Goal: Transaction & Acquisition: Purchase product/service

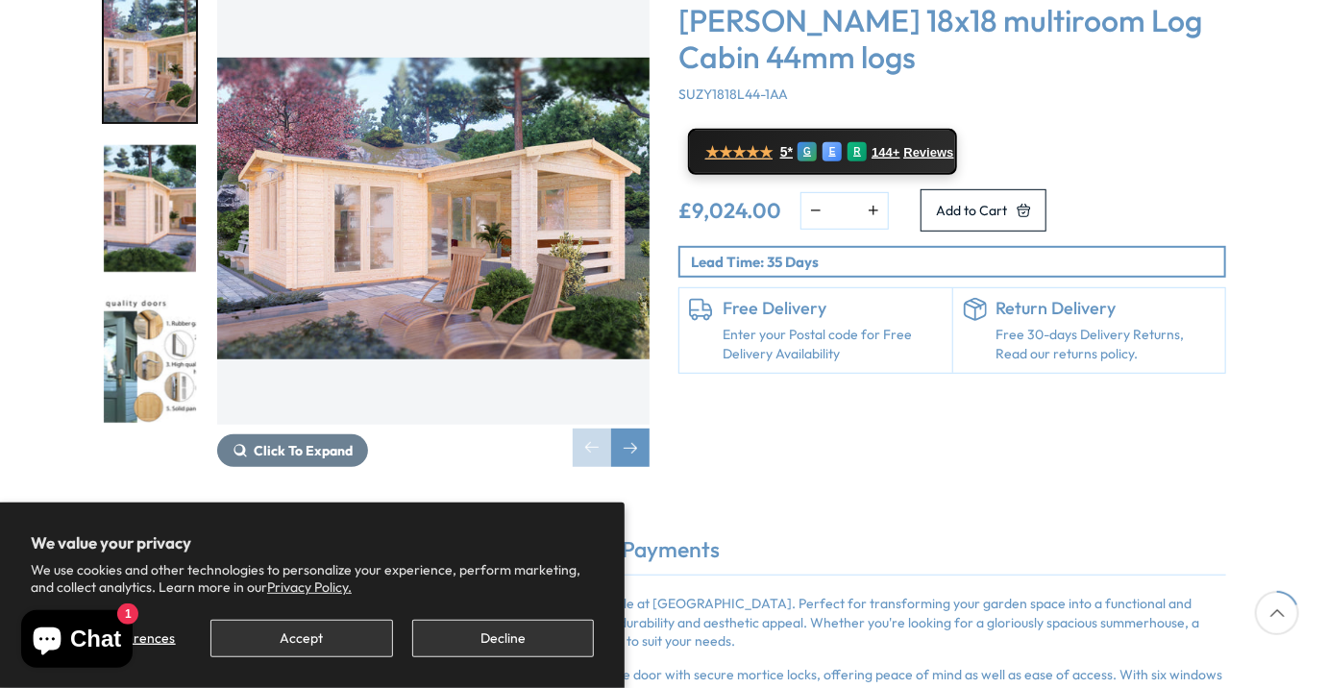
scroll to position [288, 0]
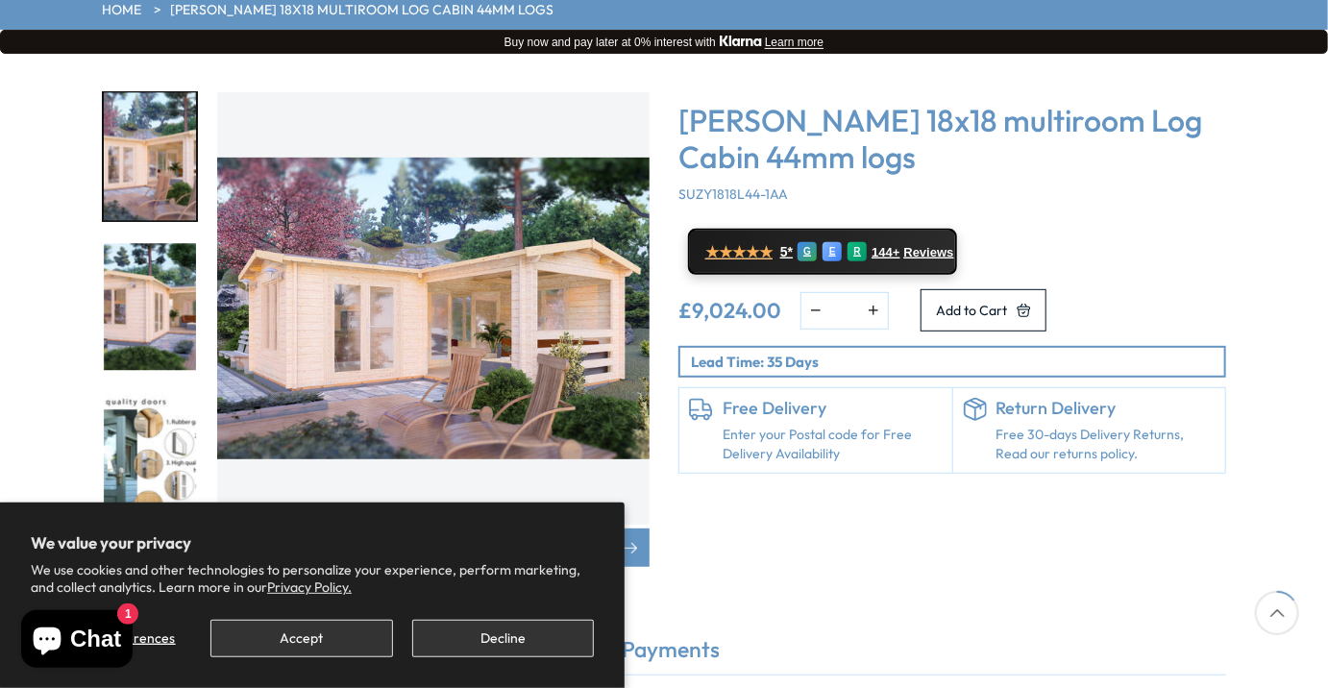
click at [155, 405] on img "3 / 7" at bounding box center [150, 458] width 92 height 128
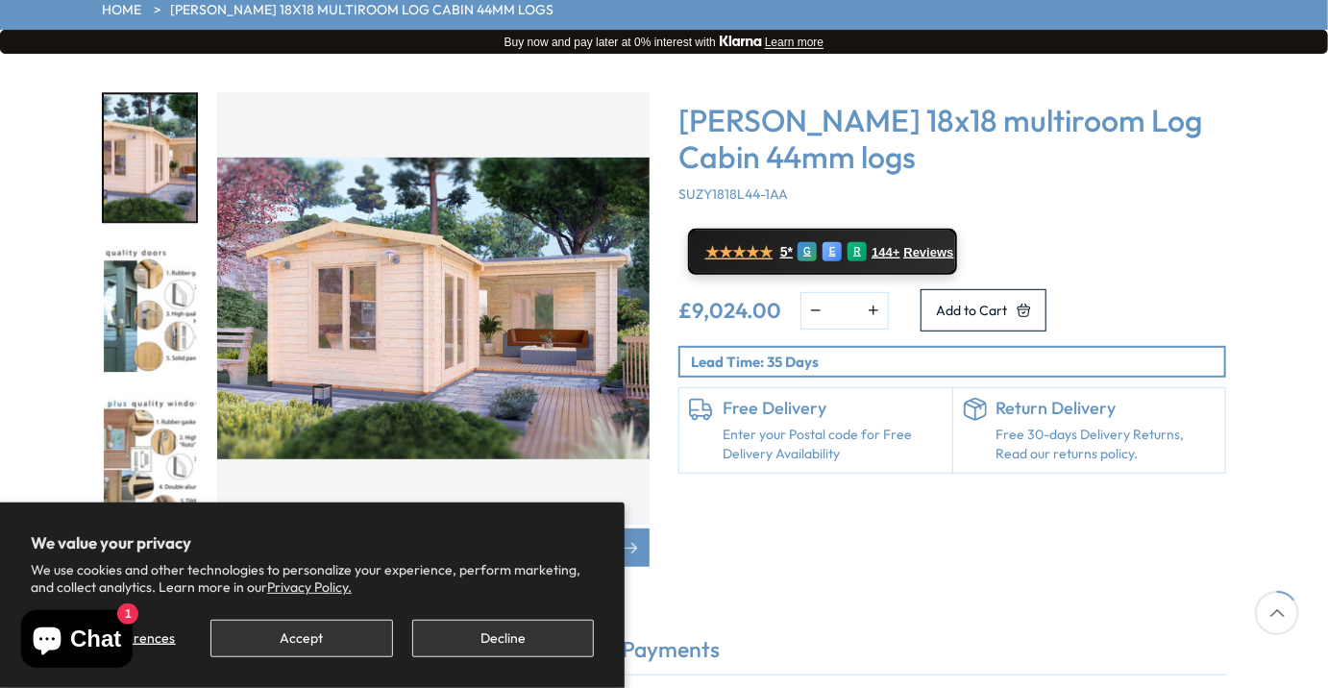
click at [170, 248] on img "3 / 7" at bounding box center [150, 309] width 92 height 128
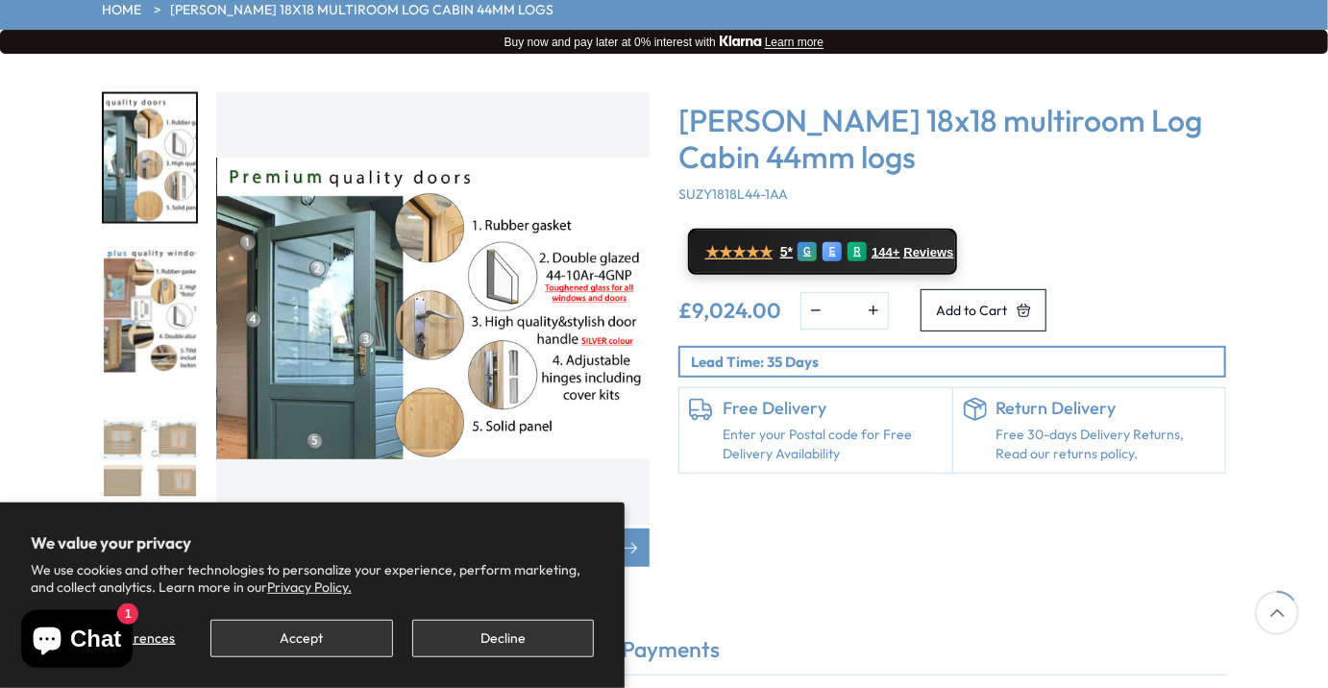
click at [155, 259] on img "4 / 7" at bounding box center [150, 309] width 92 height 128
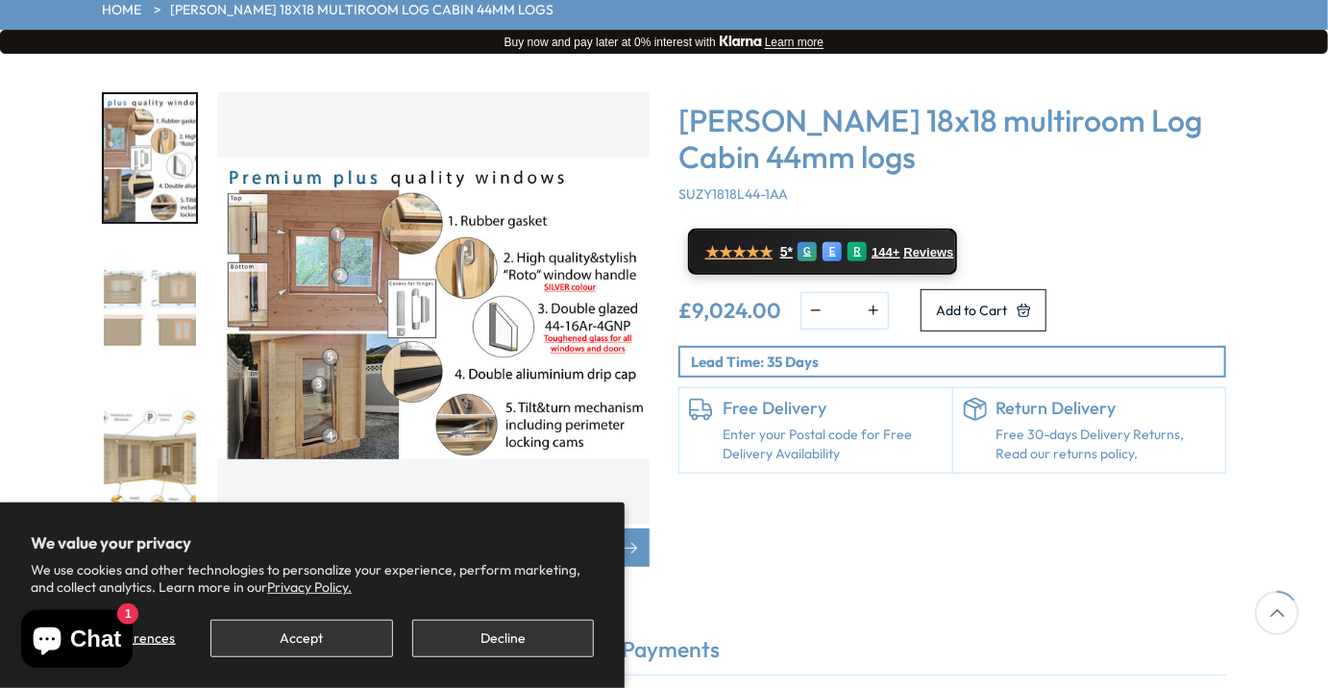
click at [153, 398] on img "6 / 7" at bounding box center [150, 459] width 92 height 128
click at [155, 399] on img "6 / 7" at bounding box center [150, 459] width 92 height 128
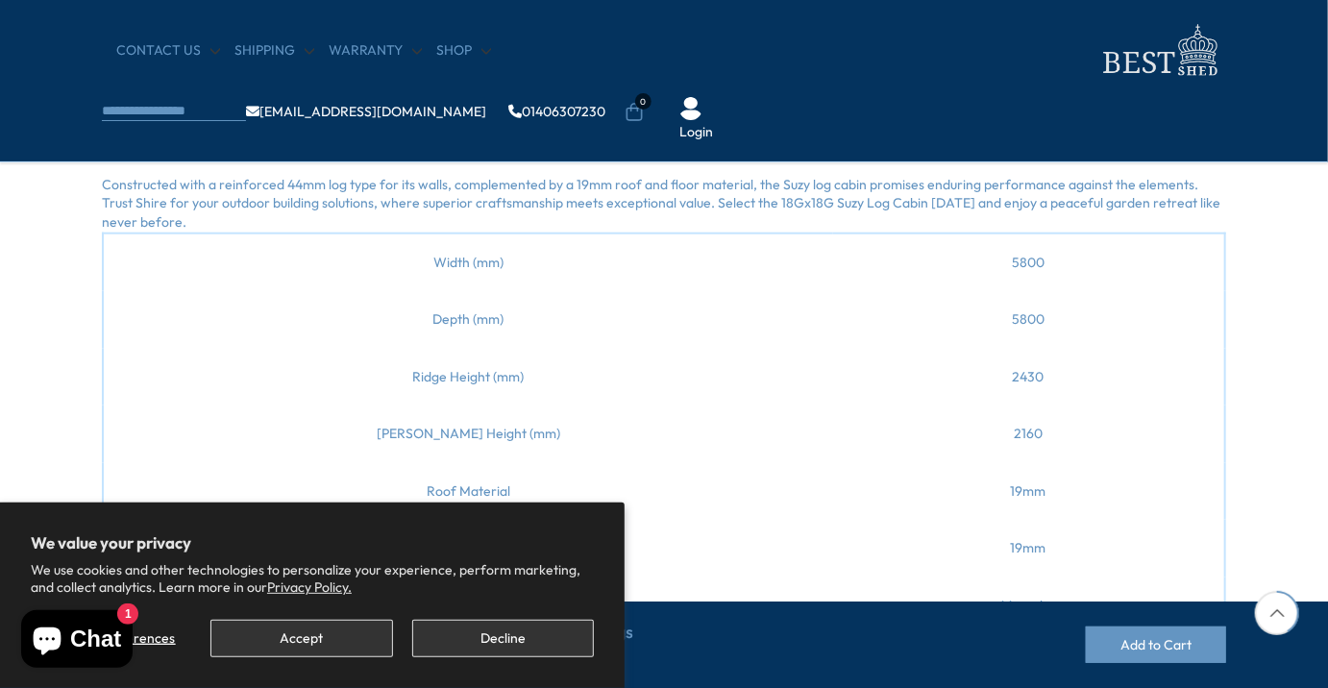
scroll to position [769, 0]
